Goal: Task Accomplishment & Management: Manage account settings

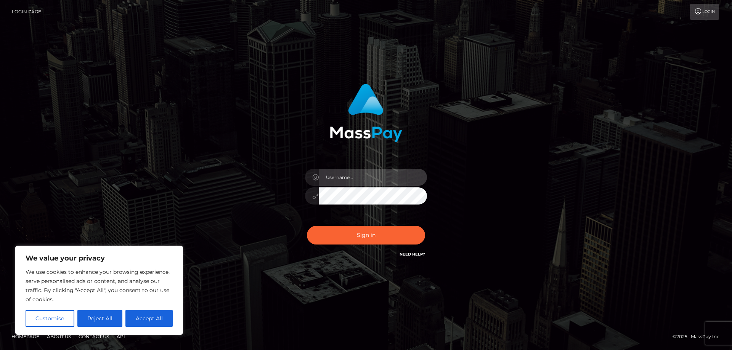
click at [346, 180] on input "text" at bounding box center [373, 177] width 108 height 17
click at [93, 318] on button "Reject All" at bounding box center [99, 318] width 45 height 17
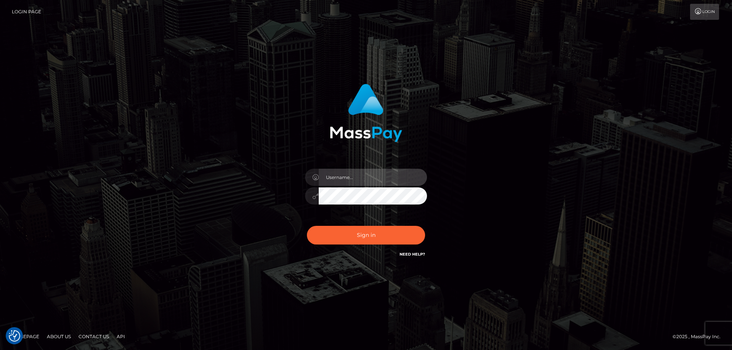
click at [336, 180] on input "text" at bounding box center [373, 177] width 108 height 17
type input "erinepton376@gmail.com"
click at [307, 226] on button "Sign in" at bounding box center [366, 235] width 118 height 19
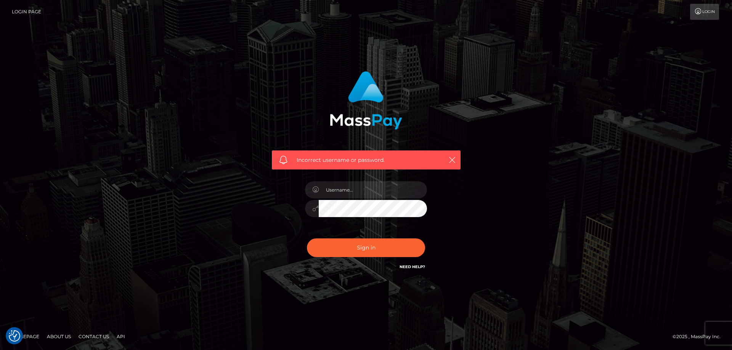
click at [457, 158] on div "Incorrect username or password." at bounding box center [366, 160] width 189 height 19
click at [452, 158] on icon "button" at bounding box center [452, 160] width 8 height 8
click at [366, 191] on input "text" at bounding box center [373, 190] width 108 height 17
type input "erinepton376"
click at [307, 239] on button "Sign in" at bounding box center [366, 248] width 118 height 19
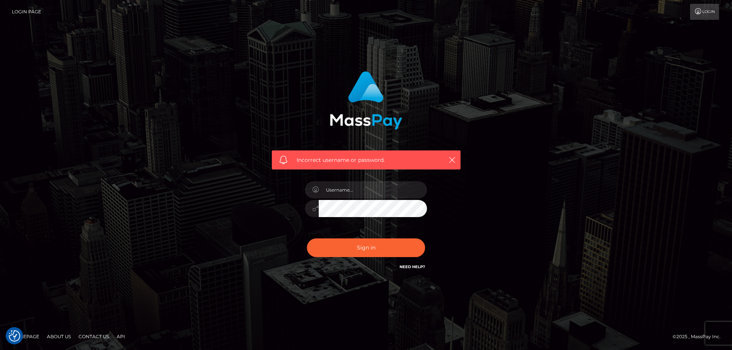
click at [409, 266] on link "Need Help?" at bounding box center [413, 267] width 26 height 5
